Goal: Task Accomplishment & Management: Manage account settings

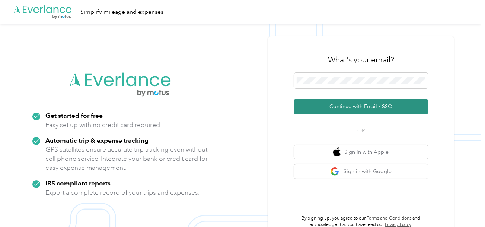
click at [337, 110] on button "Continue with Email / SSO" at bounding box center [361, 107] width 134 height 16
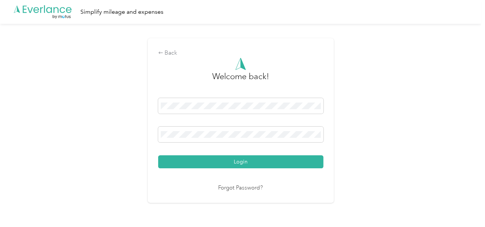
drag, startPoint x: 263, startPoint y: 158, endPoint x: 278, endPoint y: 160, distance: 15.4
click at [263, 158] on button "Login" at bounding box center [240, 162] width 165 height 13
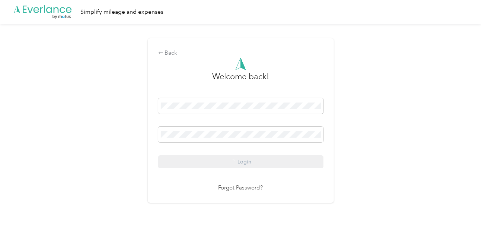
click at [401, 136] on div "Back Welcome back! Login Forgot Password?" at bounding box center [240, 124] width 481 height 200
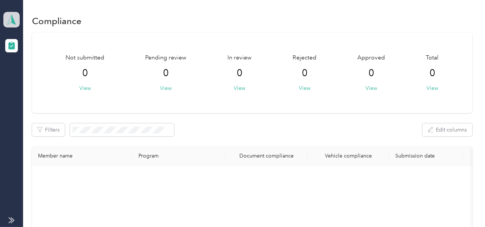
click at [16, 23] on icon at bounding box center [11, 20] width 11 height 10
click at [23, 77] on div "Log out" at bounding box center [24, 78] width 29 height 8
